Goal: Information Seeking & Learning: Find specific fact

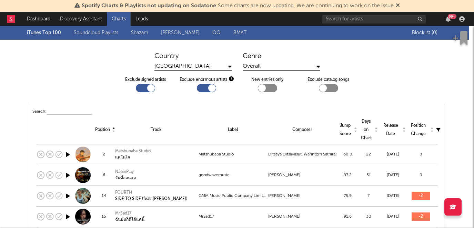
click at [87, 34] on link "Soundcloud Playlists" at bounding box center [96, 33] width 44 height 8
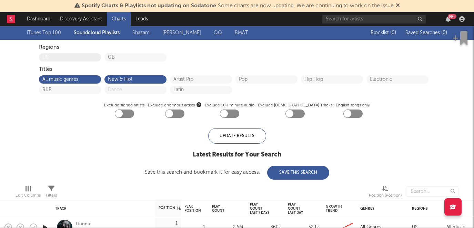
click at [80, 58] on button "US" at bounding box center [69, 57] width 55 height 5
click at [80, 55] on button "US" at bounding box center [69, 57] width 55 height 5
click at [48, 33] on link "iTunes Top 100" at bounding box center [44, 33] width 34 height 8
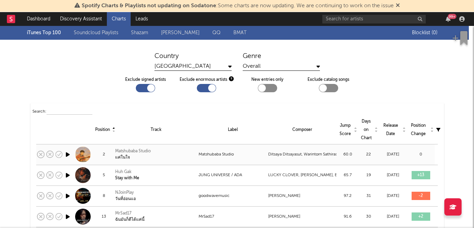
click at [69, 154] on icon "button" at bounding box center [67, 154] width 7 height 9
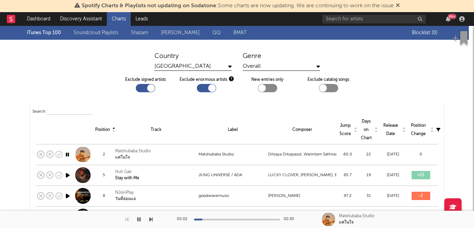
click at [211, 219] on div at bounding box center [237, 219] width 86 height 2
click at [200, 220] on div "00:06 00:30" at bounding box center [237, 218] width 121 height 17
click at [198, 219] on div at bounding box center [172, 219] width 86 height 2
drag, startPoint x: 264, startPoint y: 154, endPoint x: 302, endPoint y: 154, distance: 37.9
click at [302, 154] on tr "2 Matshubaba Studio แค่ในใจ Matshubaba Studio Ditsaya Ditsayasut, Warintorn Sat…" at bounding box center [236, 154] width 401 height 21
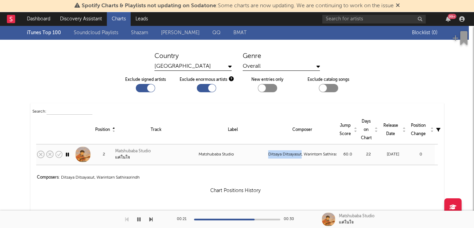
select select "View all"
copy tr "Ditsaya Ditsayasut"
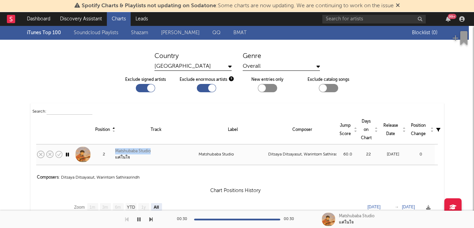
drag, startPoint x: 161, startPoint y: 153, endPoint x: 116, endPoint y: 150, distance: 44.9
click at [116, 150] on div "Matshubaba Studio แค่ในใจ" at bounding box center [156, 154] width 82 height 12
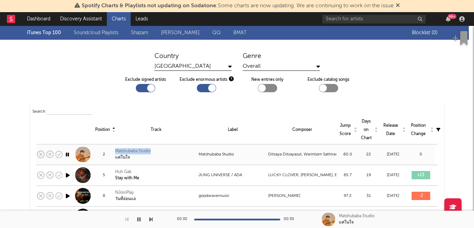
copy div "Matshubaba Studio"
drag, startPoint x: 304, startPoint y: 154, endPoint x: 341, endPoint y: 157, distance: 37.4
click at [341, 157] on tr "2 Matshubaba Studio แค่ในใจ Matshubaba Studio Ditsaya Ditsayasut, Warintorn Sat…" at bounding box center [236, 154] width 401 height 21
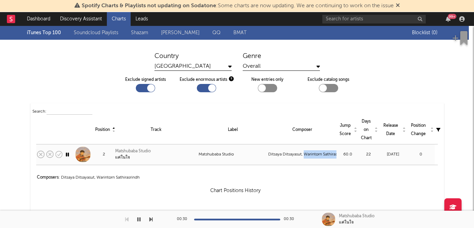
select select "View all"
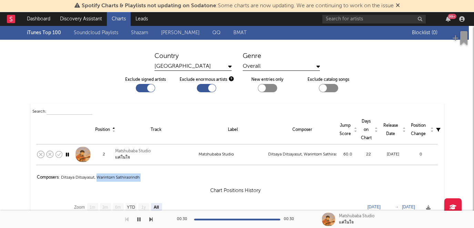
drag, startPoint x: 98, startPoint y: 178, endPoint x: 146, endPoint y: 183, distance: 48.8
copy div "Warintorn Sathirasrindh"
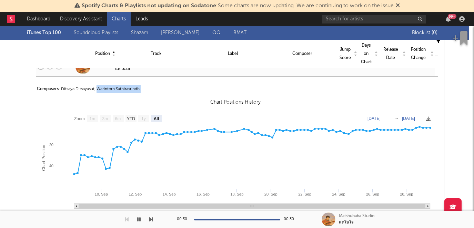
scroll to position [112, 0]
